Goal: Task Accomplishment & Management: Manage account settings

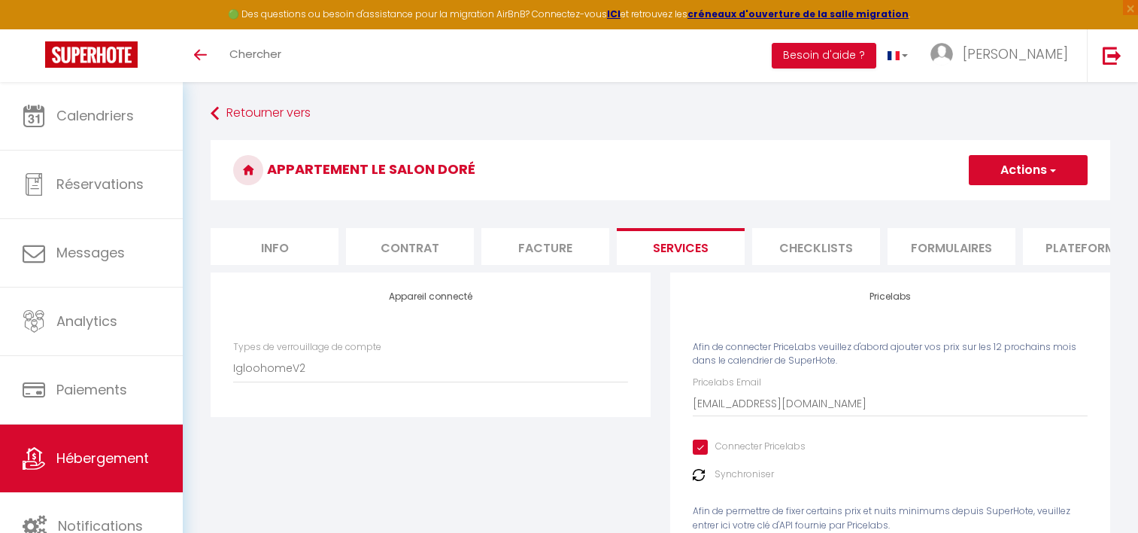
select select "IgloohomeV2"
select select "2"
click at [78, 442] on link "Hébergement" at bounding box center [91, 458] width 183 height 68
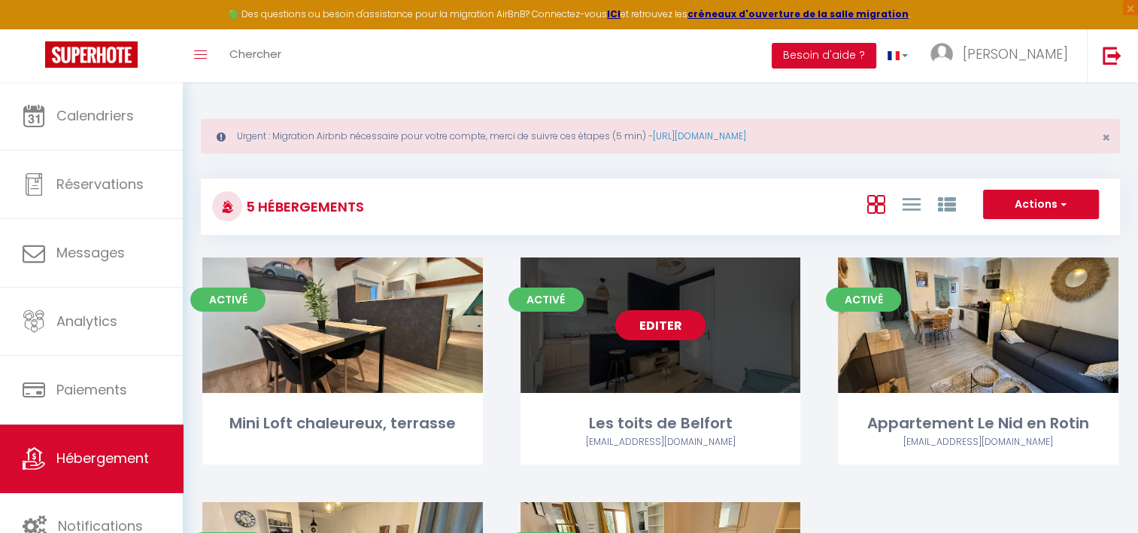
click at [671, 325] on link "Editer" at bounding box center [660, 325] width 90 height 30
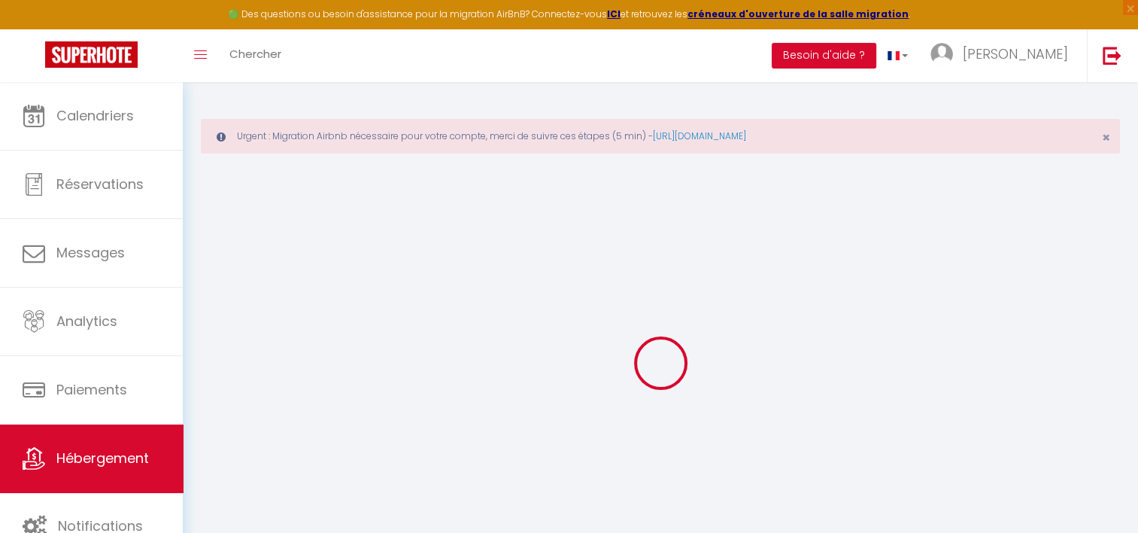
select select "+ 25 %"
select select "+ 30 %"
select select "16:00"
select select
select select "11:00"
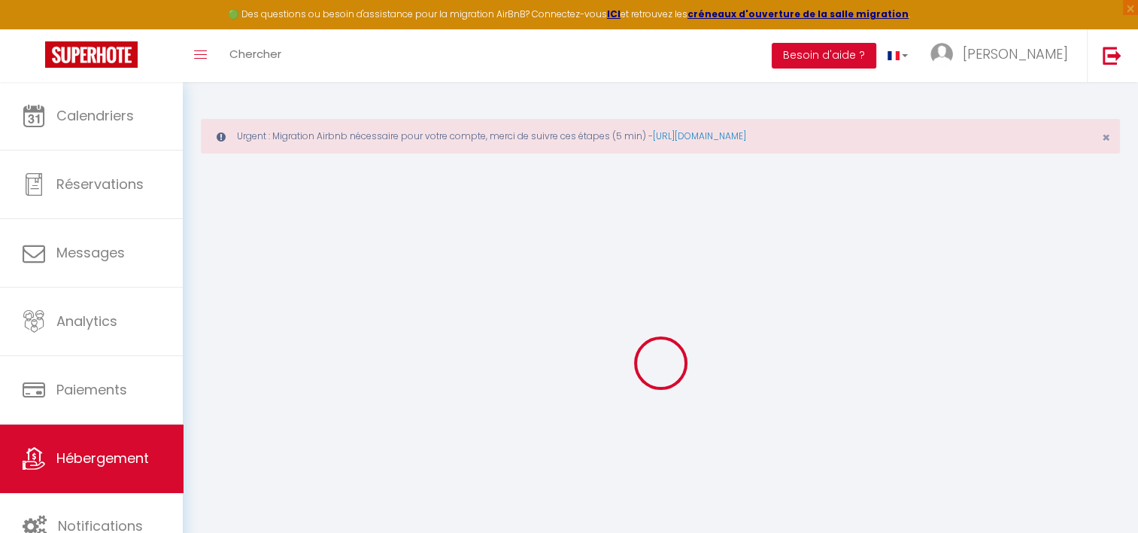
select select "30"
select select "120"
select select
checkbox input "false"
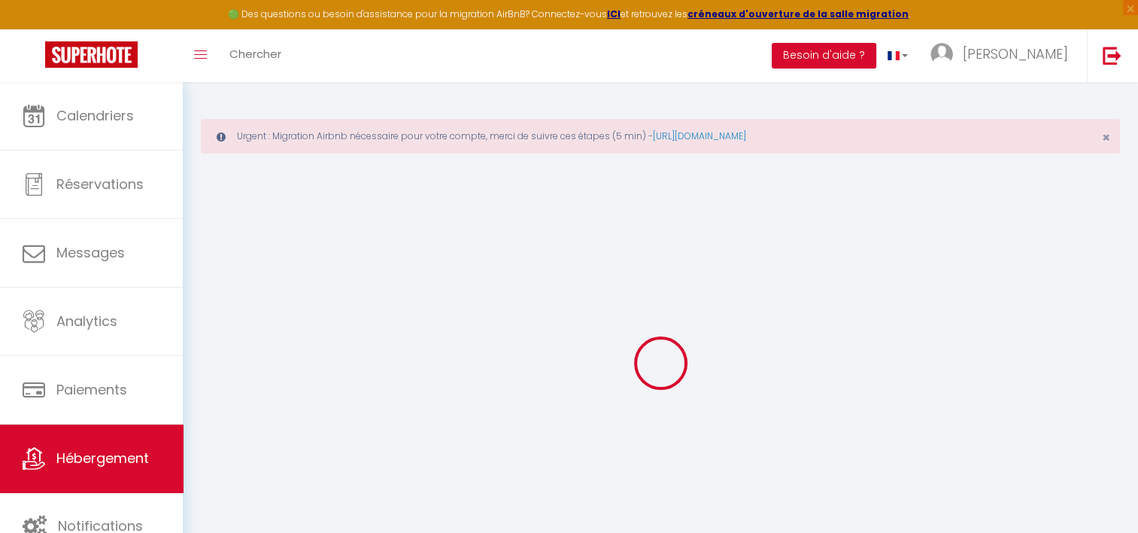
checkbox input "false"
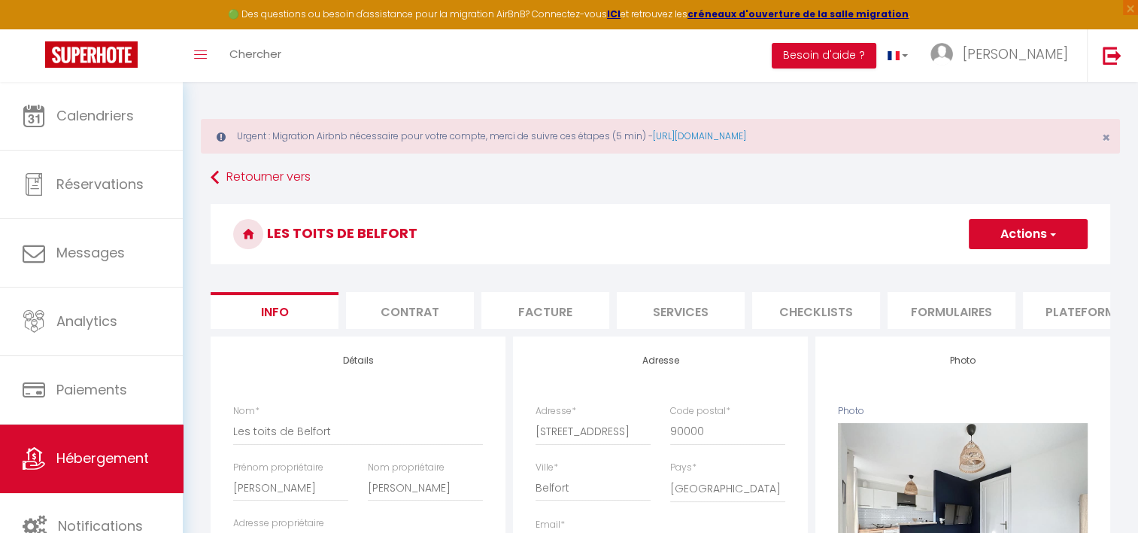
select select
checkbox input "false"
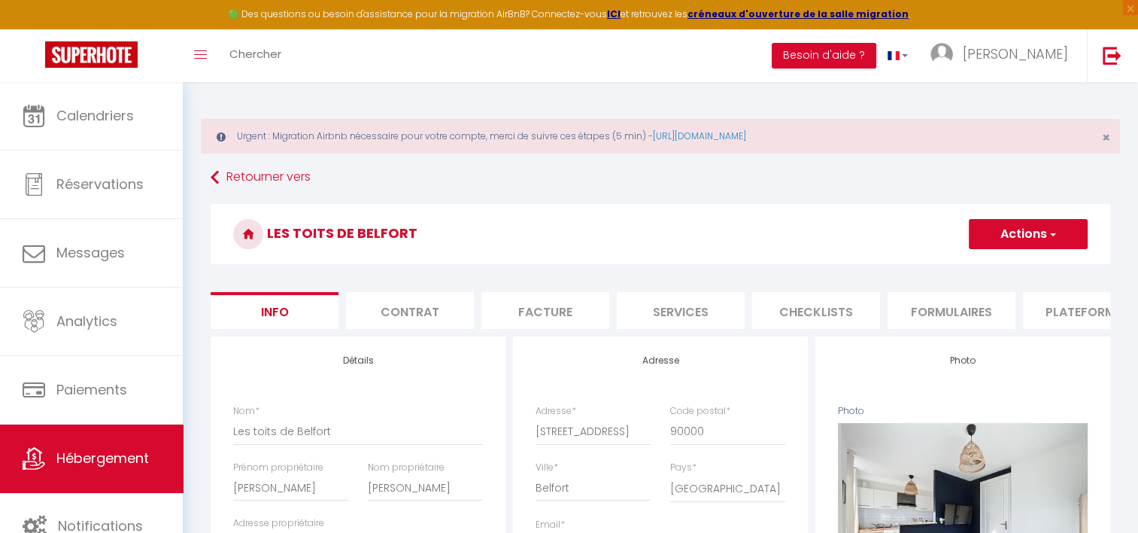
checkbox input "false"
select select "365"
select select "EUR"
select select
select select "8308-1347583260020986191"
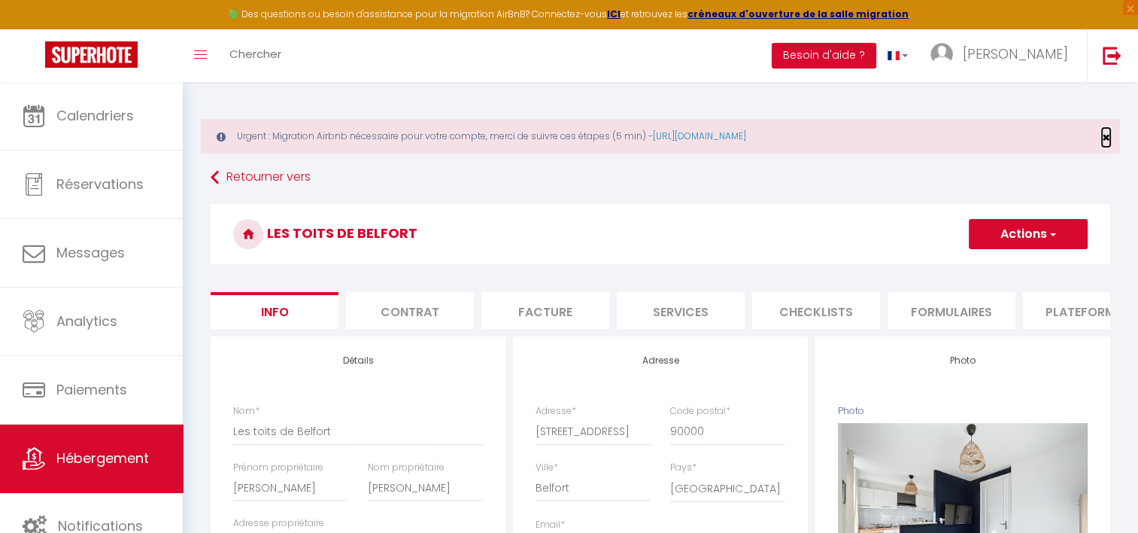
click at [1107, 137] on span "×" at bounding box center [1106, 137] width 8 height 19
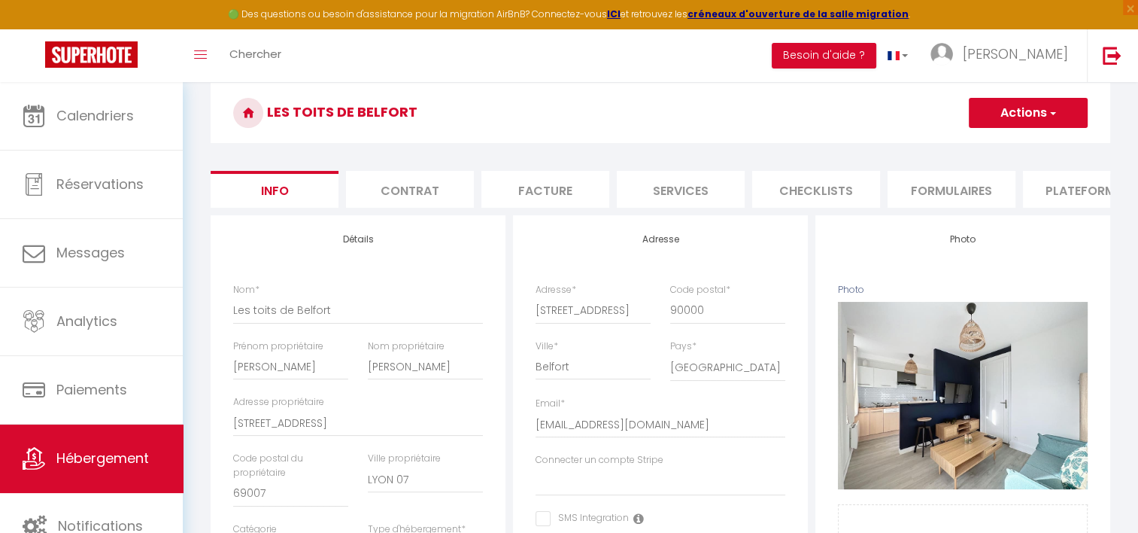
scroll to position [57, 0]
click at [1067, 193] on li "Plateformes" at bounding box center [1087, 189] width 128 height 37
select select
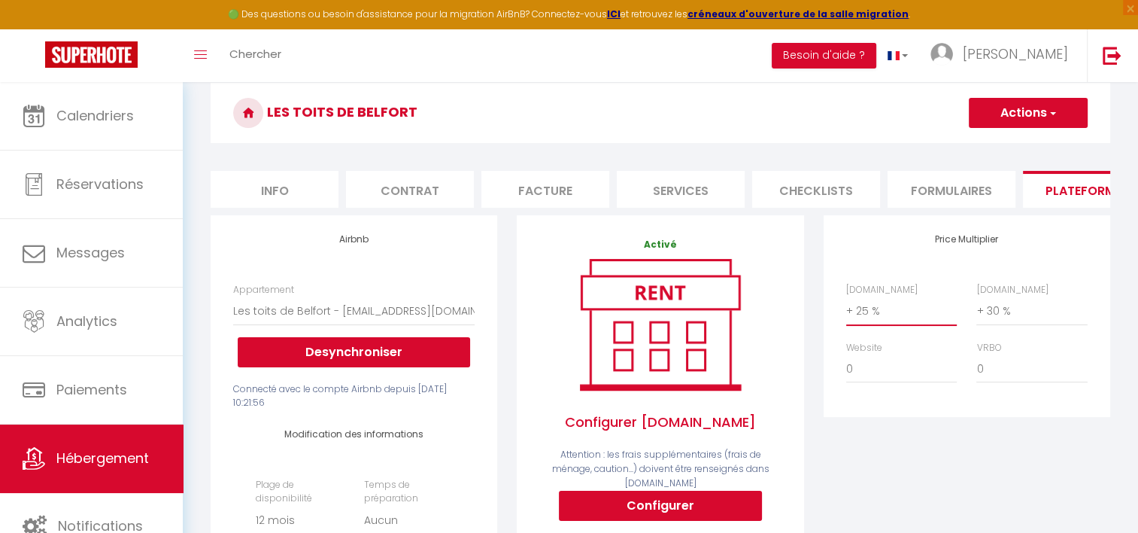
click at [864, 320] on select "0 + 1 % + 2 % + 3 % + 4 % + 5 % + 6 % + 7 % + 8 % + 9 %" at bounding box center [901, 310] width 111 height 29
click at [908, 443] on div "Price Multiplier [DOMAIN_NAME] 0 + 1 % + 2 % + 3 % + 4 % + 5 % + 6 % + 7 %" at bounding box center [967, 521] width 306 height 612
